Goal: Information Seeking & Learning: Learn about a topic

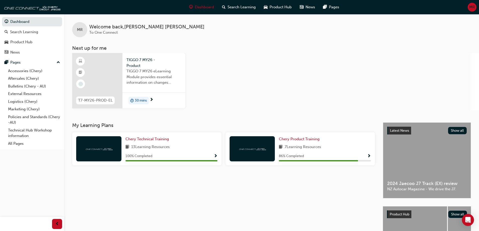
click at [95, 82] on div at bounding box center [97, 80] width 50 height 55
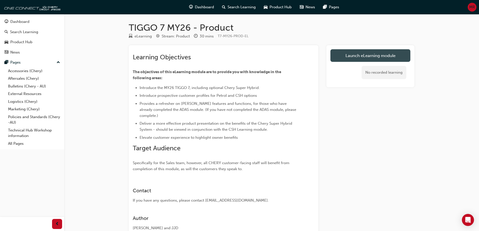
click at [359, 58] on link "Launch eLearning module" at bounding box center [370, 55] width 80 height 13
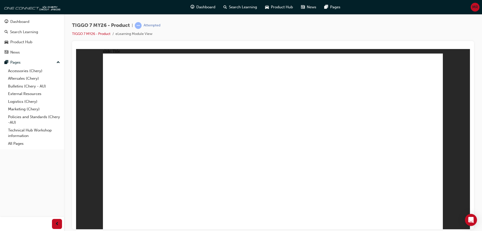
drag, startPoint x: 273, startPoint y: 156, endPoint x: 305, endPoint y: 165, distance: 33.3
drag, startPoint x: 430, startPoint y: 222, endPoint x: 433, endPoint y: 221, distance: 3.9
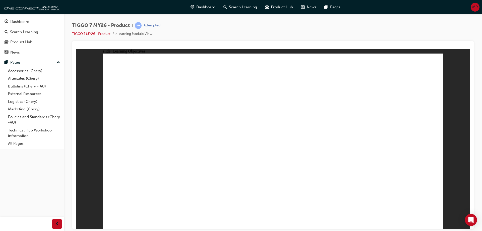
drag, startPoint x: 182, startPoint y: 184, endPoint x: 204, endPoint y: 180, distance: 22.5
drag, startPoint x: 204, startPoint y: 180, endPoint x: 223, endPoint y: 177, distance: 19.3
drag, startPoint x: 227, startPoint y: 178, endPoint x: 271, endPoint y: 176, distance: 43.8
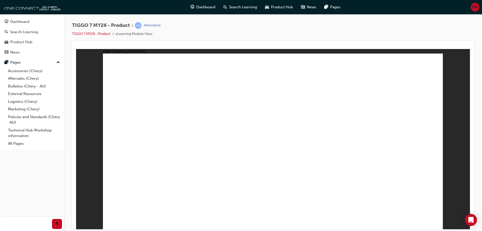
drag, startPoint x: 276, startPoint y: 175, endPoint x: 278, endPoint y: 179, distance: 3.8
drag, startPoint x: 277, startPoint y: 180, endPoint x: 314, endPoint y: 177, distance: 37.1
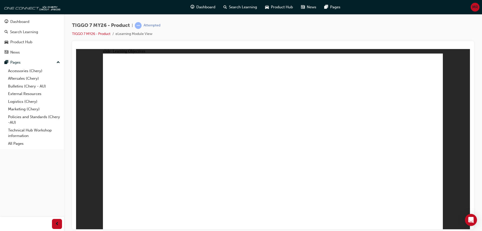
drag, startPoint x: 314, startPoint y: 177, endPoint x: 331, endPoint y: 173, distance: 16.7
drag, startPoint x: 331, startPoint y: 173, endPoint x: 356, endPoint y: 172, distance: 25.1
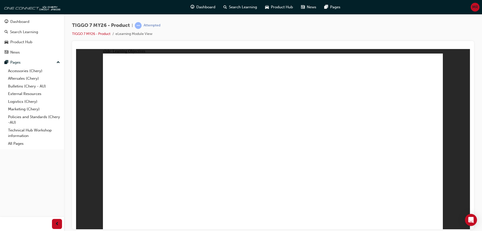
drag, startPoint x: 359, startPoint y: 172, endPoint x: 376, endPoint y: 171, distance: 17.4
drag, startPoint x: 375, startPoint y: 173, endPoint x: 368, endPoint y: 175, distance: 7.7
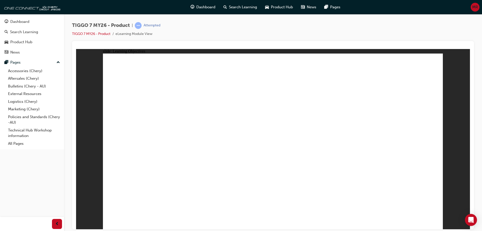
drag, startPoint x: 364, startPoint y: 174, endPoint x: 387, endPoint y: 170, distance: 23.0
drag, startPoint x: 387, startPoint y: 171, endPoint x: 402, endPoint y: 170, distance: 14.8
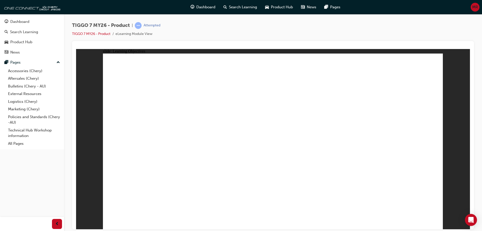
drag, startPoint x: 405, startPoint y: 171, endPoint x: 396, endPoint y: 175, distance: 10.1
drag, startPoint x: 395, startPoint y: 179, endPoint x: 422, endPoint y: 194, distance: 31.0
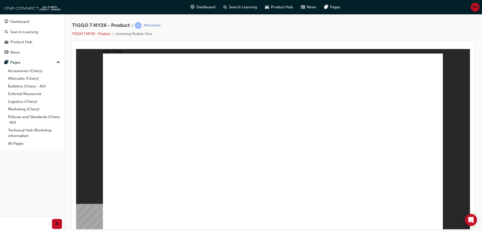
drag, startPoint x: 358, startPoint y: 197, endPoint x: 316, endPoint y: 186, distance: 43.5
drag, startPoint x: 282, startPoint y: 161, endPoint x: 261, endPoint y: 158, distance: 21.0
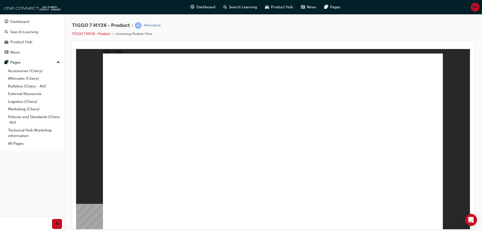
drag, startPoint x: 354, startPoint y: 204, endPoint x: 328, endPoint y: 209, distance: 26.4
drag, startPoint x: 275, startPoint y: 215, endPoint x: 254, endPoint y: 210, distance: 21.7
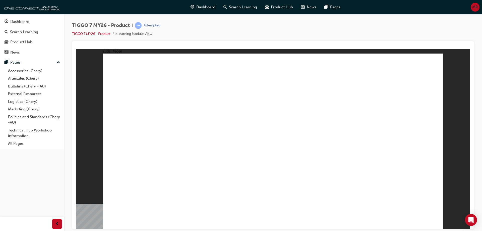
drag, startPoint x: 425, startPoint y: 217, endPoint x: 432, endPoint y: 218, distance: 7.1
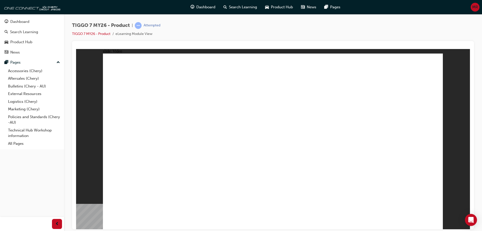
drag, startPoint x: 188, startPoint y: 209, endPoint x: 186, endPoint y: 211, distance: 2.7
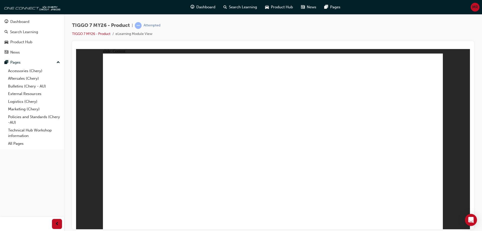
drag, startPoint x: 349, startPoint y: 72, endPoint x: 348, endPoint y: 75, distance: 3.6
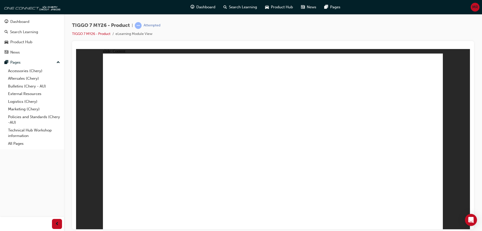
drag, startPoint x: 348, startPoint y: 122, endPoint x: 348, endPoint y: 124, distance: 2.8
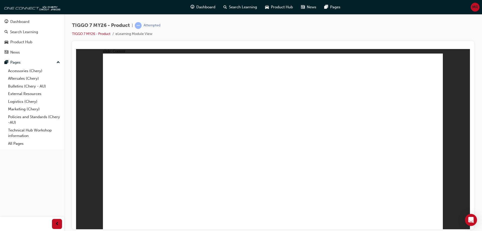
drag, startPoint x: 347, startPoint y: 156, endPoint x: 354, endPoint y: 180, distance: 25.4
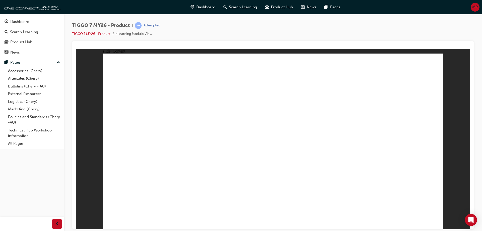
drag, startPoint x: 234, startPoint y: 152, endPoint x: 344, endPoint y: 157, distance: 110.9
drag, startPoint x: 371, startPoint y: 166, endPoint x: 377, endPoint y: 167, distance: 6.6
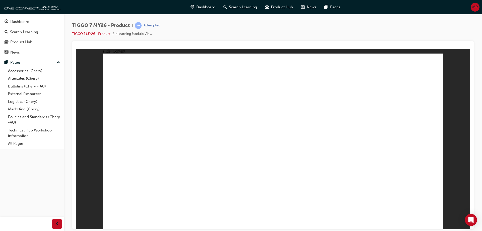
drag, startPoint x: 411, startPoint y: 183, endPoint x: 425, endPoint y: 215, distance: 35.2
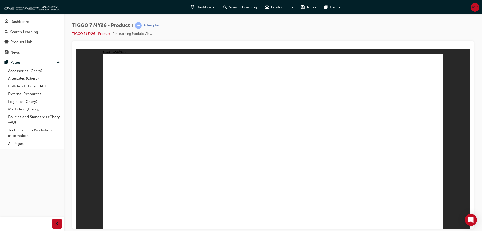
drag, startPoint x: 319, startPoint y: 165, endPoint x: 335, endPoint y: 165, distance: 16.6
drag, startPoint x: 389, startPoint y: 195, endPoint x: 412, endPoint y: 208, distance: 26.2
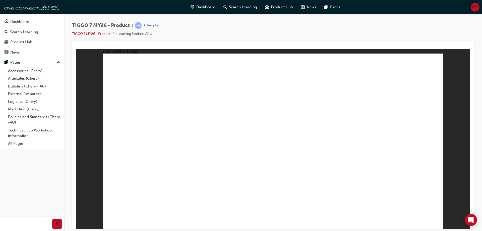
drag, startPoint x: 428, startPoint y: 218, endPoint x: 307, endPoint y: 179, distance: 127.7
drag, startPoint x: 229, startPoint y: 204, endPoint x: 365, endPoint y: 200, distance: 135.5
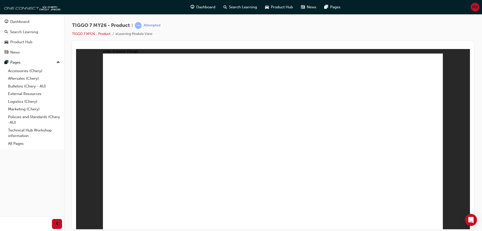
drag, startPoint x: 390, startPoint y: 213, endPoint x: 401, endPoint y: 214, distance: 10.9
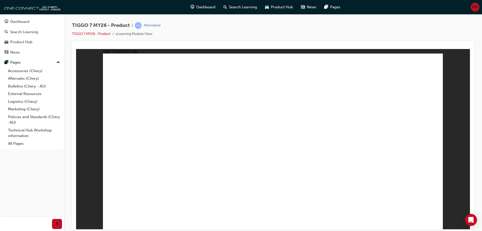
drag, startPoint x: 147, startPoint y: 200, endPoint x: 147, endPoint y: 193, distance: 6.6
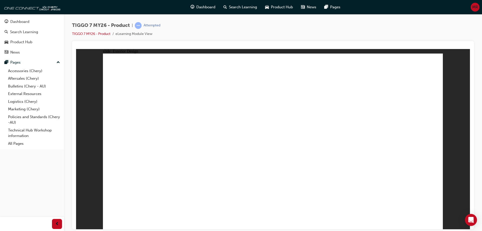
drag, startPoint x: 224, startPoint y: 184, endPoint x: 234, endPoint y: 180, distance: 11.5
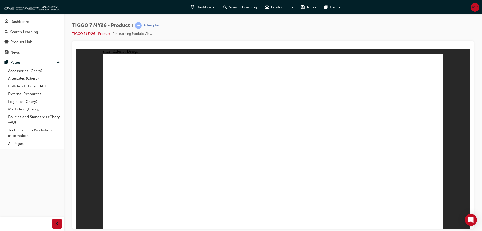
drag, startPoint x: 234, startPoint y: 180, endPoint x: 236, endPoint y: 178, distance: 2.7
drag, startPoint x: 241, startPoint y: 178, endPoint x: 288, endPoint y: 150, distance: 55.0
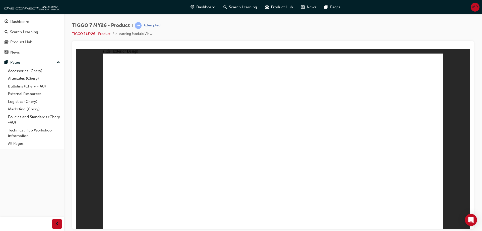
drag, startPoint x: 344, startPoint y: 112, endPoint x: 319, endPoint y: 116, distance: 25.4
drag, startPoint x: 340, startPoint y: 129, endPoint x: 331, endPoint y: 126, distance: 10.0
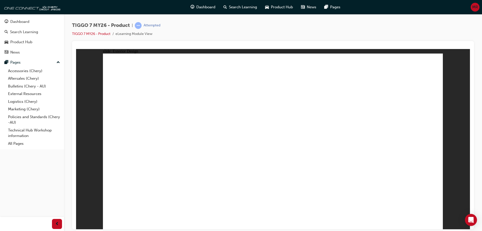
drag, startPoint x: 330, startPoint y: 124, endPoint x: 169, endPoint y: 204, distance: 179.5
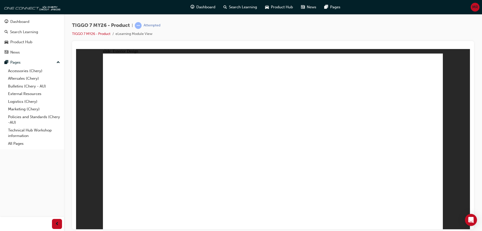
drag, startPoint x: 202, startPoint y: 159, endPoint x: 195, endPoint y: 127, distance: 32.9
drag, startPoint x: 193, startPoint y: 111, endPoint x: 342, endPoint y: 95, distance: 149.6
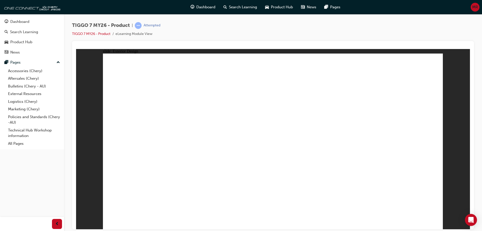
drag, startPoint x: 347, startPoint y: 103, endPoint x: 353, endPoint y: 115, distance: 12.8
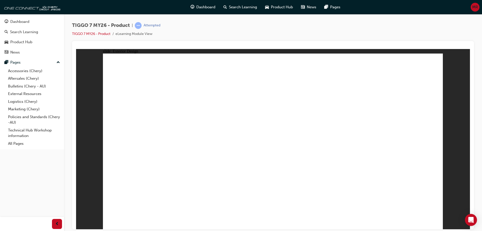
drag, startPoint x: 360, startPoint y: 159, endPoint x: 360, endPoint y: 162, distance: 3.3
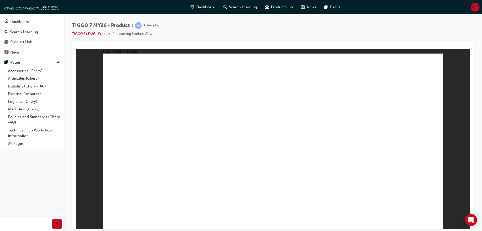
drag, startPoint x: 349, startPoint y: 190, endPoint x: 259, endPoint y: 186, distance: 90.3
drag, startPoint x: 259, startPoint y: 186, endPoint x: 147, endPoint y: 176, distance: 111.7
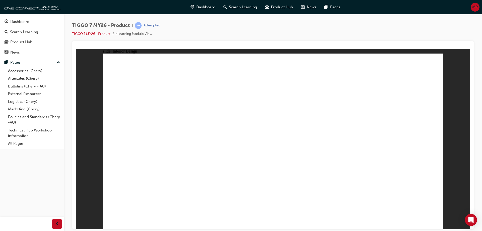
drag, startPoint x: 405, startPoint y: 218, endPoint x: 411, endPoint y: 218, distance: 6.0
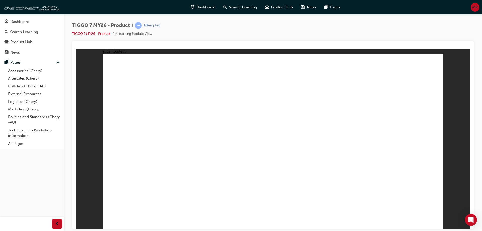
drag, startPoint x: 172, startPoint y: 166, endPoint x: 160, endPoint y: 165, distance: 12.4
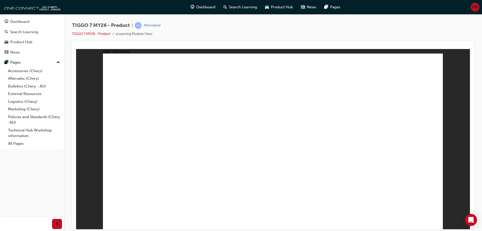
drag, startPoint x: 160, startPoint y: 163, endPoint x: 155, endPoint y: 175, distance: 12.4
drag, startPoint x: 144, startPoint y: 183, endPoint x: 141, endPoint y: 185, distance: 3.7
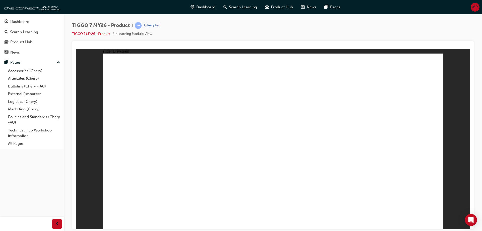
drag, startPoint x: 140, startPoint y: 190, endPoint x: 139, endPoint y: 197, distance: 7.1
drag, startPoint x: 139, startPoint y: 197, endPoint x: 139, endPoint y: 200, distance: 3.0
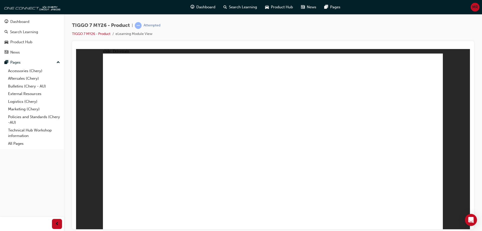
drag, startPoint x: 139, startPoint y: 200, endPoint x: 145, endPoint y: 198, distance: 6.1
drag, startPoint x: 212, startPoint y: 196, endPoint x: 322, endPoint y: 191, distance: 110.9
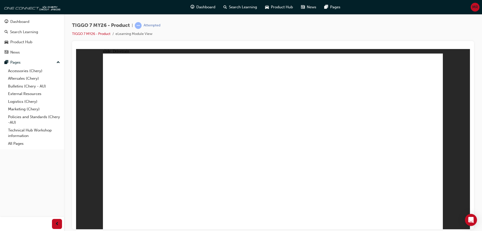
drag, startPoint x: 385, startPoint y: 180, endPoint x: 389, endPoint y: 179, distance: 4.3
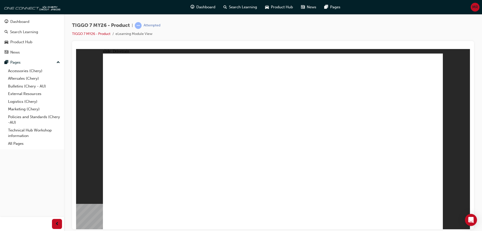
drag, startPoint x: 391, startPoint y: 179, endPoint x: 387, endPoint y: 165, distance: 14.8
drag, startPoint x: 360, startPoint y: 60, endPoint x: 355, endPoint y: 67, distance: 7.9
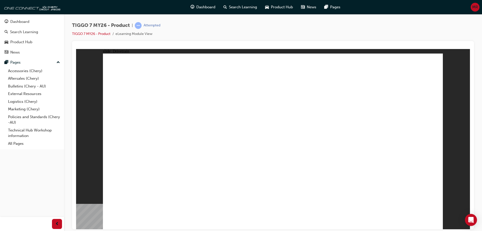
drag, startPoint x: 355, startPoint y: 68, endPoint x: 359, endPoint y: 76, distance: 8.7
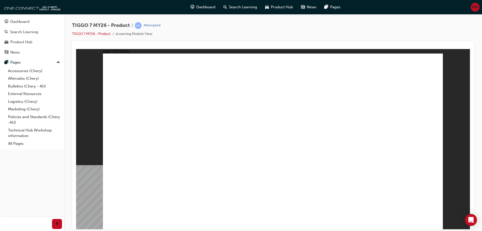
drag
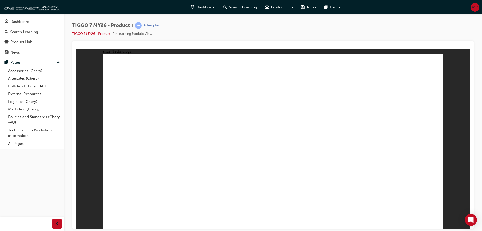
drag, startPoint x: 276, startPoint y: 179, endPoint x: 304, endPoint y: 175, distance: 28.2
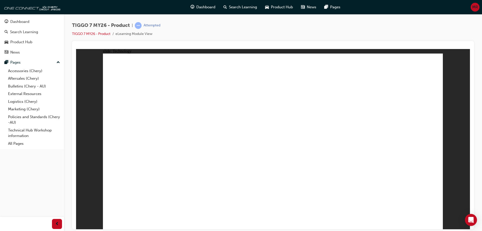
drag, startPoint x: 370, startPoint y: 124, endPoint x: 236, endPoint y: 161, distance: 138.9
drag, startPoint x: 236, startPoint y: 161, endPoint x: 177, endPoint y: 170, distance: 60.5
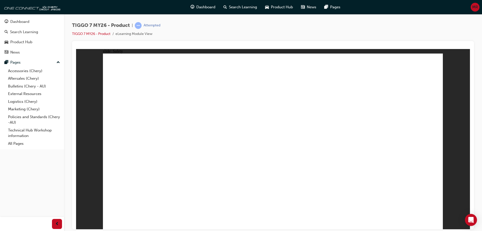
drag, startPoint x: 134, startPoint y: 180, endPoint x: 134, endPoint y: 187, distance: 7.5
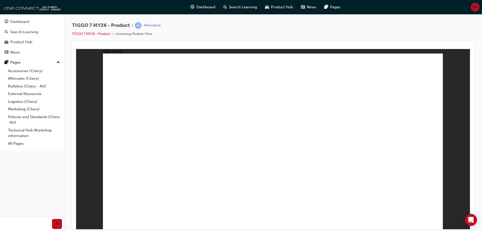
drag, startPoint x: 135, startPoint y: 190, endPoint x: 147, endPoint y: 187, distance: 13.0
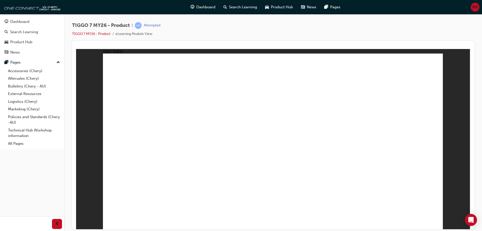
drag, startPoint x: 273, startPoint y: 169, endPoint x: 298, endPoint y: 165, distance: 24.7
drag, startPoint x: 341, startPoint y: 153, endPoint x: 352, endPoint y: 148, distance: 11.9
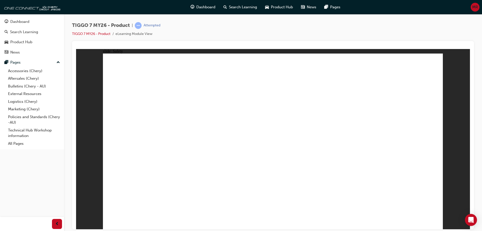
drag, startPoint x: 375, startPoint y: 149, endPoint x: 373, endPoint y: 140, distance: 8.7
drag, startPoint x: 286, startPoint y: 106, endPoint x: 227, endPoint y: 107, distance: 59.6
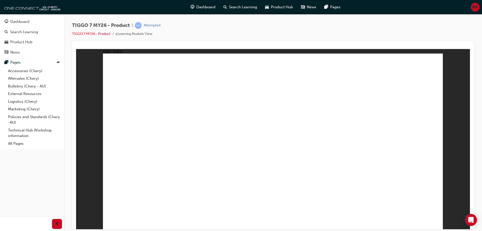
drag, startPoint x: 240, startPoint y: 121, endPoint x: 296, endPoint y: 139, distance: 58.0
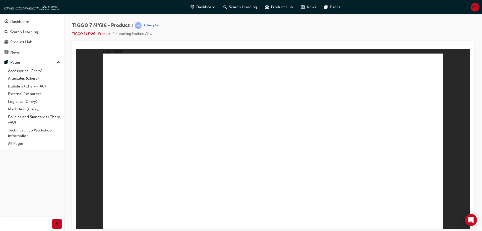
drag, startPoint x: 296, startPoint y: 139, endPoint x: 311, endPoint y: 137, distance: 15.5
drag, startPoint x: 342, startPoint y: 131, endPoint x: 361, endPoint y: 136, distance: 19.7
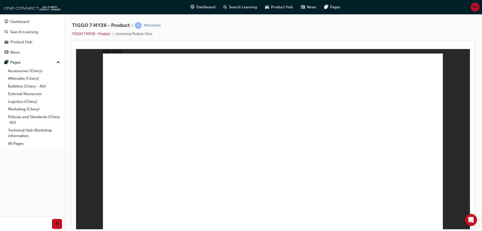
drag, startPoint x: 364, startPoint y: 140, endPoint x: 388, endPoint y: 154, distance: 26.9
drag, startPoint x: 399, startPoint y: 189, endPoint x: 417, endPoint y: 205, distance: 24.4
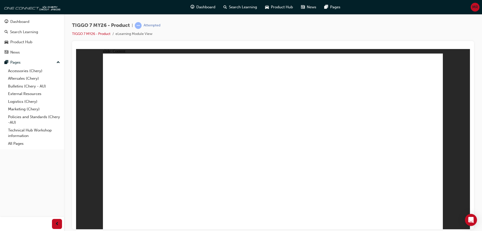
drag, startPoint x: 145, startPoint y: 162, endPoint x: 157, endPoint y: 157, distance: 12.4
drag, startPoint x: 212, startPoint y: 166, endPoint x: 221, endPoint y: 166, distance: 9.1
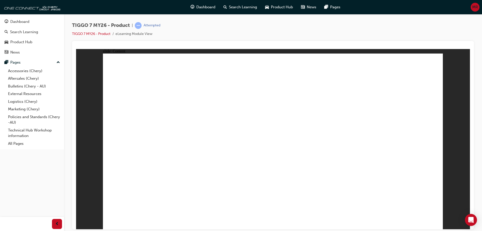
drag, startPoint x: 221, startPoint y: 166, endPoint x: 262, endPoint y: 127, distance: 56.5
drag, startPoint x: 264, startPoint y: 125, endPoint x: 268, endPoint y: 131, distance: 8.2
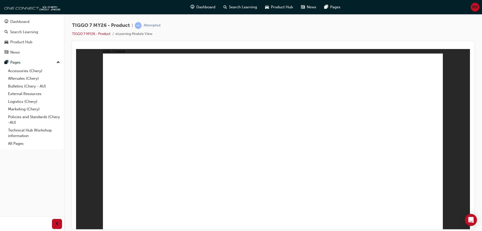
drag, startPoint x: 354, startPoint y: 202, endPoint x: 383, endPoint y: 209, distance: 29.9
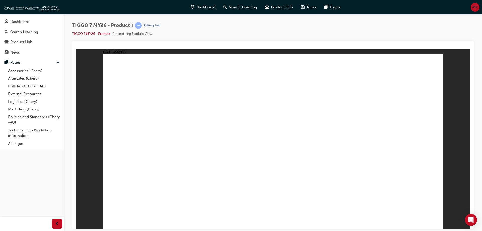
drag, startPoint x: 435, startPoint y: 221, endPoint x: 417, endPoint y: 202, distance: 25.8
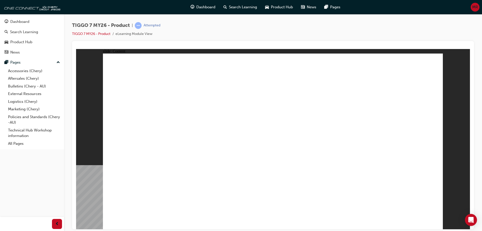
drag, startPoint x: 425, startPoint y: 64, endPoint x: 431, endPoint y: 62, distance: 6.0
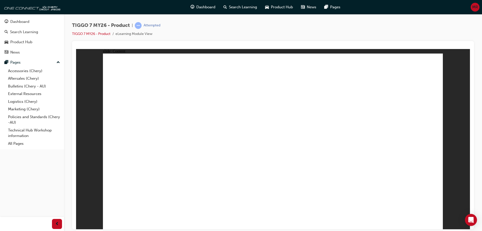
drag, startPoint x: 157, startPoint y: 145, endPoint x: 189, endPoint y: 133, distance: 34.2
drag, startPoint x: 234, startPoint y: 119, endPoint x: 280, endPoint y: 131, distance: 48.1
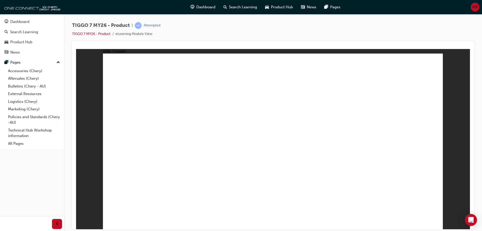
drag, startPoint x: 193, startPoint y: 138, endPoint x: 271, endPoint y: 118, distance: 80.8
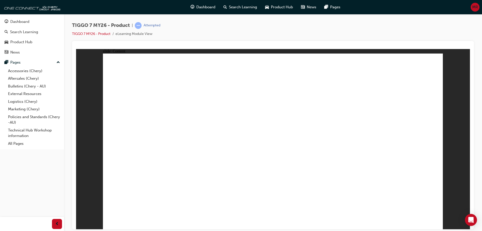
drag, startPoint x: 329, startPoint y: 107, endPoint x: 305, endPoint y: 92, distance: 28.2
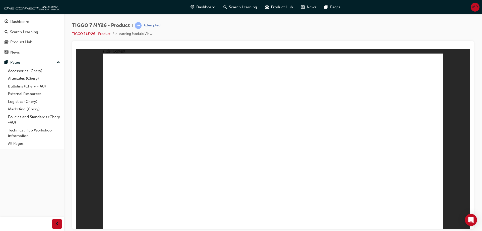
drag, startPoint x: 207, startPoint y: 88, endPoint x: 161, endPoint y: 88, distance: 45.5
drag, startPoint x: 161, startPoint y: 88, endPoint x: 163, endPoint y: 76, distance: 12.3
drag, startPoint x: 163, startPoint y: 76, endPoint x: 188, endPoint y: 66, distance: 26.3
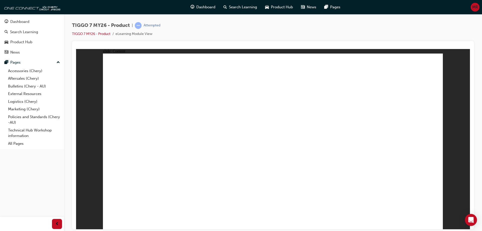
drag, startPoint x: 230, startPoint y: 73, endPoint x: 323, endPoint y: 87, distance: 94.2
drag, startPoint x: 323, startPoint y: 87, endPoint x: 352, endPoint y: 112, distance: 37.8
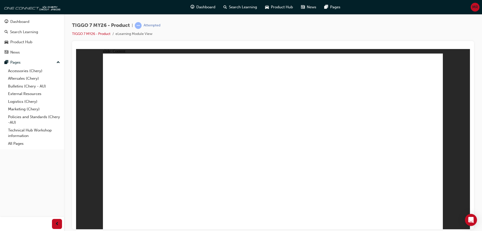
drag, startPoint x: 352, startPoint y: 112, endPoint x: 329, endPoint y: 145, distance: 40.6
drag, startPoint x: 321, startPoint y: 151, endPoint x: 233, endPoint y: 142, distance: 87.9
drag, startPoint x: 233, startPoint y: 142, endPoint x: 376, endPoint y: 164, distance: 143.9
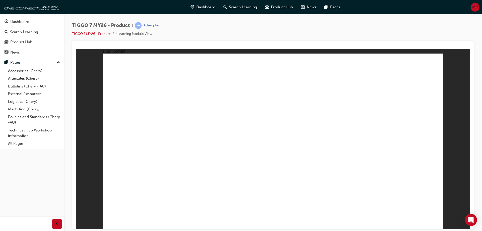
drag, startPoint x: 367, startPoint y: 75, endPoint x: 377, endPoint y: 75, distance: 10.1
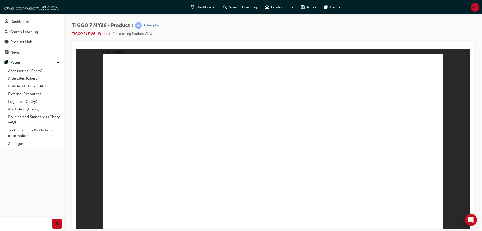
drag, startPoint x: 128, startPoint y: 145, endPoint x: 128, endPoint y: 141, distance: 3.8
drag, startPoint x: 128, startPoint y: 135, endPoint x: 128, endPoint y: 123, distance: 12.1
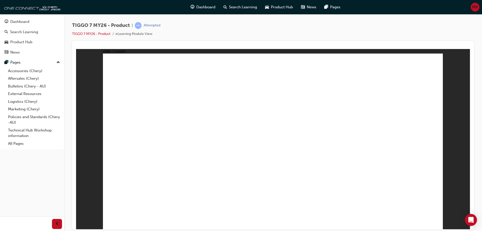
drag, startPoint x: 129, startPoint y: 114, endPoint x: 130, endPoint y: 111, distance: 3.0
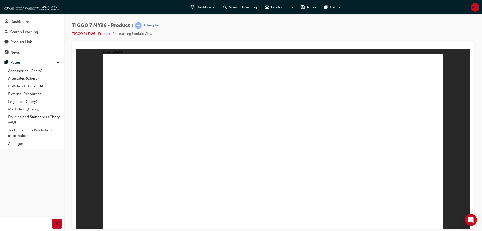
drag, startPoint x: 260, startPoint y: 72, endPoint x: 255, endPoint y: 73, distance: 5.3
drag, startPoint x: 334, startPoint y: 72, endPoint x: 275, endPoint y: 149, distance: 96.9
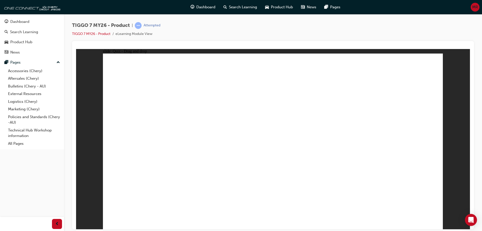
drag, startPoint x: 360, startPoint y: 107, endPoint x: 335, endPoint y: 150, distance: 49.9
drag, startPoint x: 263, startPoint y: 71, endPoint x: 406, endPoint y: 149, distance: 162.9
drag, startPoint x: 335, startPoint y: 147, endPoint x: 264, endPoint y: 75, distance: 101.3
drag, startPoint x: 401, startPoint y: 71, endPoint x: 148, endPoint y: 149, distance: 265.0
drag, startPoint x: 316, startPoint y: 132, endPoint x: 358, endPoint y: 130, distance: 42.2
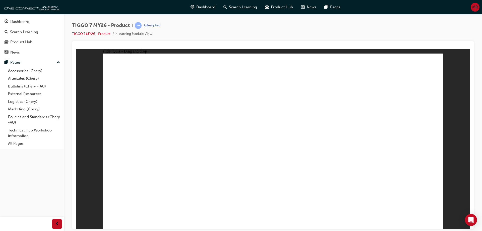
drag, startPoint x: 369, startPoint y: 107, endPoint x: 215, endPoint y: 150, distance: 159.9
drag, startPoint x: 279, startPoint y: 94, endPoint x: 157, endPoint y: 164, distance: 140.6
drag, startPoint x: 344, startPoint y: 95, endPoint x: 153, endPoint y: 183, distance: 210.4
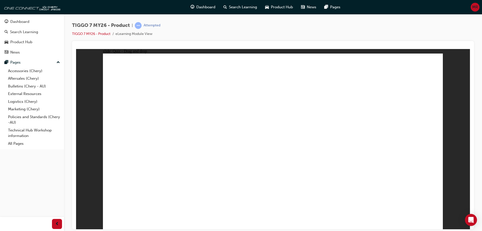
drag, startPoint x: 379, startPoint y: 110, endPoint x: 300, endPoint y: 162, distance: 95.0
drag, startPoint x: 264, startPoint y: 70, endPoint x: 309, endPoint y: 179, distance: 117.5
drag, startPoint x: 340, startPoint y: 87, endPoint x: 183, endPoint y: 175, distance: 180.2
drag, startPoint x: 302, startPoint y: 73, endPoint x: 312, endPoint y: 165, distance: 93.0
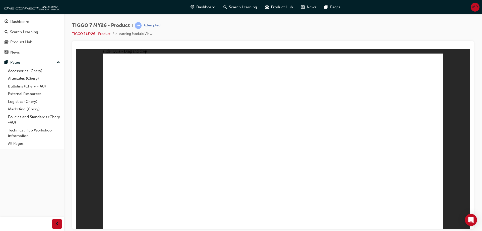
drag, startPoint x: 375, startPoint y: 73, endPoint x: 185, endPoint y: 166, distance: 211.5
drag, startPoint x: 301, startPoint y: 87, endPoint x: 295, endPoint y: 174, distance: 87.8
drag, startPoint x: 335, startPoint y: 102, endPoint x: 324, endPoint y: 178, distance: 77.2
drag, startPoint x: 372, startPoint y: 102, endPoint x: 342, endPoint y: 104, distance: 29.2
drag, startPoint x: 376, startPoint y: 101, endPoint x: 329, endPoint y: 180, distance: 92.3
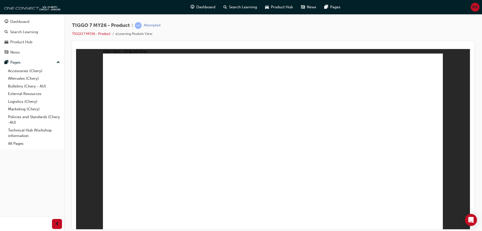
drag, startPoint x: 412, startPoint y: 89, endPoint x: 273, endPoint y: 142, distance: 148.7
drag, startPoint x: 170, startPoint y: 163, endPoint x: 311, endPoint y: 175, distance: 142.0
drag, startPoint x: 269, startPoint y: 88, endPoint x: 195, endPoint y: 177, distance: 115.3
drag, startPoint x: 335, startPoint y: 73, endPoint x: 206, endPoint y: 171, distance: 163.2
drag, startPoint x: 409, startPoint y: 71, endPoint x: 201, endPoint y: 180, distance: 235.3
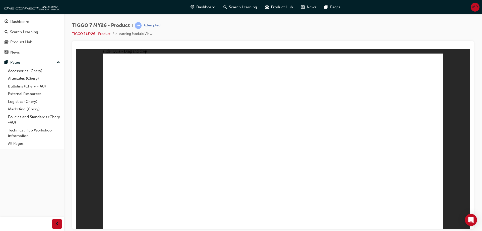
drag, startPoint x: 306, startPoint y: 102, endPoint x: 366, endPoint y: 179, distance: 98.3
drag, startPoint x: 337, startPoint y: 171, endPoint x: 182, endPoint y: 182, distance: 156.2
drag, startPoint x: 378, startPoint y: 88, endPoint x: 180, endPoint y: 179, distance: 218.3
drag, startPoint x: 408, startPoint y: 87, endPoint x: 343, endPoint y: 177, distance: 110.4
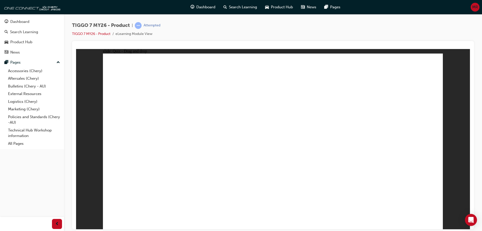
drag, startPoint x: 410, startPoint y: 85, endPoint x: 191, endPoint y: 156, distance: 230.0
drag, startPoint x: 285, startPoint y: 97, endPoint x: 319, endPoint y: 151, distance: 62.9
drag, startPoint x: 335, startPoint y: 98, endPoint x: 326, endPoint y: 168, distance: 70.3
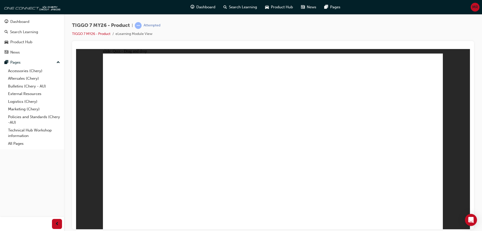
radio input "true"
drag, startPoint x: 321, startPoint y: 100, endPoint x: 321, endPoint y: 174, distance: 73.6
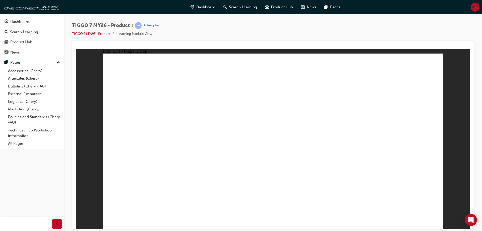
drag, startPoint x: 338, startPoint y: 86, endPoint x: 326, endPoint y: 176, distance: 90.8
drag, startPoint x: 387, startPoint y: 97, endPoint x: 302, endPoint y: 177, distance: 117.2
drag, startPoint x: 287, startPoint y: 87, endPoint x: 343, endPoint y: 183, distance: 110.9
drag, startPoint x: 340, startPoint y: 74, endPoint x: 330, endPoint y: 84, distance: 14.6
drag, startPoint x: 284, startPoint y: 99, endPoint x: 307, endPoint y: 178, distance: 82.1
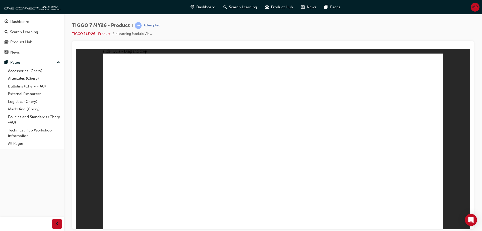
drag, startPoint x: 402, startPoint y: 110, endPoint x: 361, endPoint y: 180, distance: 80.9
drag, startPoint x: 335, startPoint y: 74, endPoint x: 296, endPoint y: 192, distance: 124.5
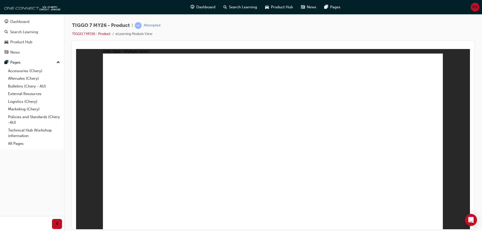
radio input "true"
drag, startPoint x: 257, startPoint y: 70, endPoint x: 250, endPoint y: 71, distance: 6.7
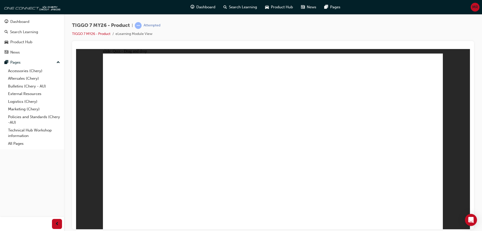
drag, startPoint x: 285, startPoint y: 105, endPoint x: 263, endPoint y: 149, distance: 49.1
drag, startPoint x: 338, startPoint y: 73, endPoint x: 218, endPoint y: 151, distance: 142.5
drag, startPoint x: 399, startPoint y: 69, endPoint x: 178, endPoint y: 137, distance: 231.4
drag, startPoint x: 387, startPoint y: 113, endPoint x: 409, endPoint y: 144, distance: 37.8
drag, startPoint x: 286, startPoint y: 96, endPoint x: 340, endPoint y: 151, distance: 77.1
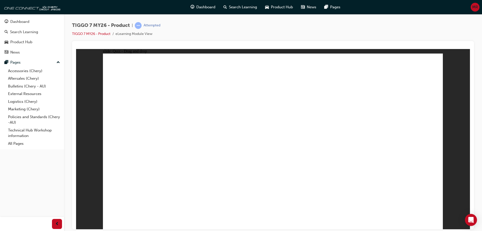
radio input "false"
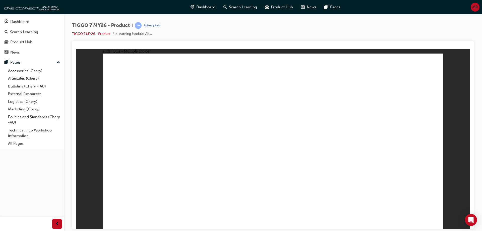
radio input "true"
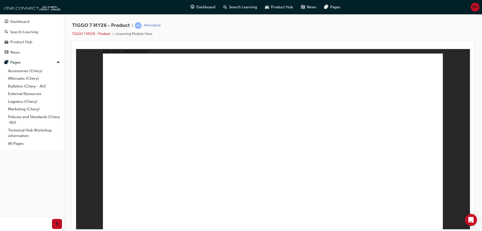
drag, startPoint x: 254, startPoint y: 73, endPoint x: 392, endPoint y: 153, distance: 159.2
drag, startPoint x: 409, startPoint y: 153, endPoint x: 216, endPoint y: 154, distance: 193.0
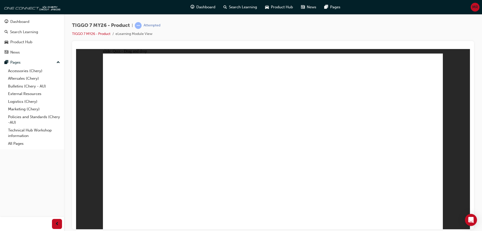
drag, startPoint x: 330, startPoint y: 72, endPoint x: 142, endPoint y: 150, distance: 203.8
drag, startPoint x: 287, startPoint y: 103, endPoint x: 264, endPoint y: 149, distance: 51.0
drag, startPoint x: 366, startPoint y: 107, endPoint x: 346, endPoint y: 115, distance: 21.7
drag, startPoint x: 363, startPoint y: 108, endPoint x: 405, endPoint y: 152, distance: 61.1
drag, startPoint x: 152, startPoint y: 152, endPoint x: 350, endPoint y: 153, distance: 198.0
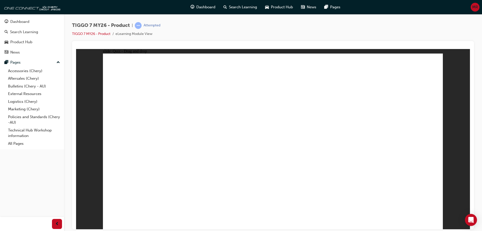
drag, startPoint x: 387, startPoint y: 76, endPoint x: 128, endPoint y: 155, distance: 270.3
drag, startPoint x: 269, startPoint y: 144, endPoint x: 253, endPoint y: 114, distance: 34.1
drag, startPoint x: 199, startPoint y: 152, endPoint x: 263, endPoint y: 153, distance: 64.1
drag, startPoint x: 281, startPoint y: 107, endPoint x: 275, endPoint y: 104, distance: 6.7
drag, startPoint x: 302, startPoint y: 111, endPoint x: 150, endPoint y: 154, distance: 158.2
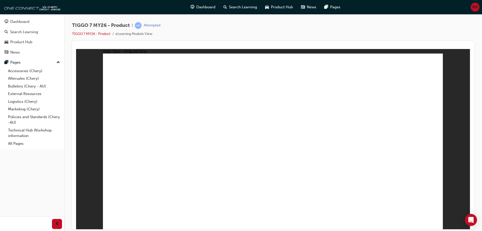
drag, startPoint x: 277, startPoint y: 92, endPoint x: 157, endPoint y: 164, distance: 139.8
drag, startPoint x: 324, startPoint y: 103, endPoint x: 161, endPoint y: 188, distance: 184.4
drag, startPoint x: 428, startPoint y: 90, endPoint x: 325, endPoint y: 166, distance: 127.1
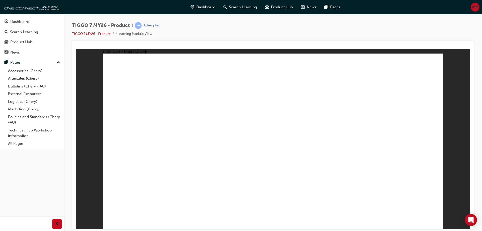
drag, startPoint x: 263, startPoint y: 72, endPoint x: 297, endPoint y: 171, distance: 104.8
drag, startPoint x: 307, startPoint y: 73, endPoint x: 311, endPoint y: 163, distance: 90.6
drag, startPoint x: 411, startPoint y: 89, endPoint x: 353, endPoint y: 163, distance: 93.9
drag, startPoint x: 336, startPoint y: 87, endPoint x: 359, endPoint y: 164, distance: 80.8
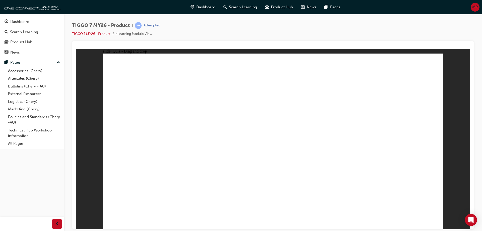
drag, startPoint x: 264, startPoint y: 87, endPoint x: 153, endPoint y: 168, distance: 137.7
drag, startPoint x: 298, startPoint y: 88, endPoint x: 283, endPoint y: 176, distance: 88.9
drag, startPoint x: 341, startPoint y: 72, endPoint x: 191, endPoint y: 165, distance: 176.6
drag, startPoint x: 375, startPoint y: 72, endPoint x: 309, endPoint y: 174, distance: 121.6
drag, startPoint x: 337, startPoint y: 102, endPoint x: 349, endPoint y: 173, distance: 71.5
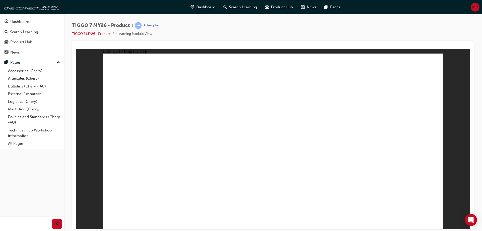
drag, startPoint x: 363, startPoint y: 112, endPoint x: 213, endPoint y: 169, distance: 160.7
drag, startPoint x: 286, startPoint y: 119, endPoint x: 224, endPoint y: 174, distance: 83.0
drag, startPoint x: 413, startPoint y: 71, endPoint x: 190, endPoint y: 175, distance: 245.1
drag, startPoint x: 380, startPoint y: 86, endPoint x: 364, endPoint y: 170, distance: 85.9
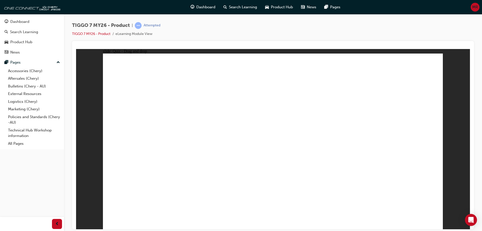
drag, startPoint x: 405, startPoint y: 85, endPoint x: 317, endPoint y: 157, distance: 114.1
drag, startPoint x: 283, startPoint y: 83, endPoint x: 192, endPoint y: 150, distance: 113.1
drag, startPoint x: 341, startPoint y: 88, endPoint x: 188, endPoint y: 162, distance: 169.8
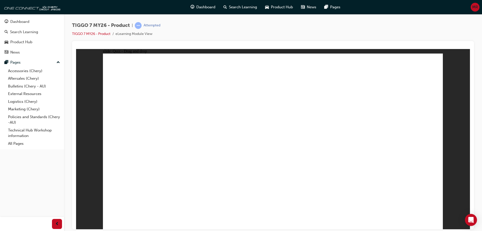
radio input "true"
